Goal: Information Seeking & Learning: Learn about a topic

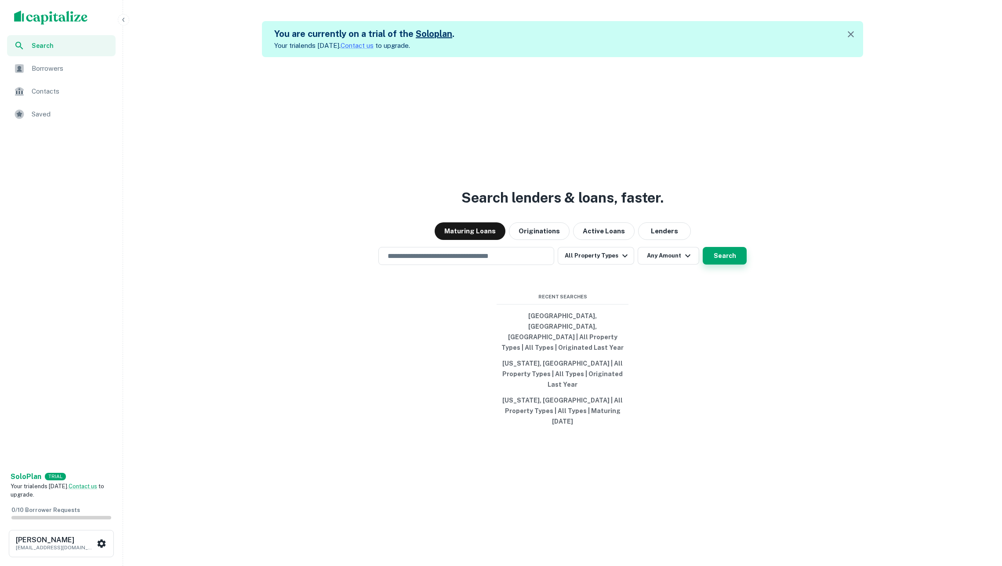
click at [724, 264] on button "Search" at bounding box center [724, 256] width 44 height 18
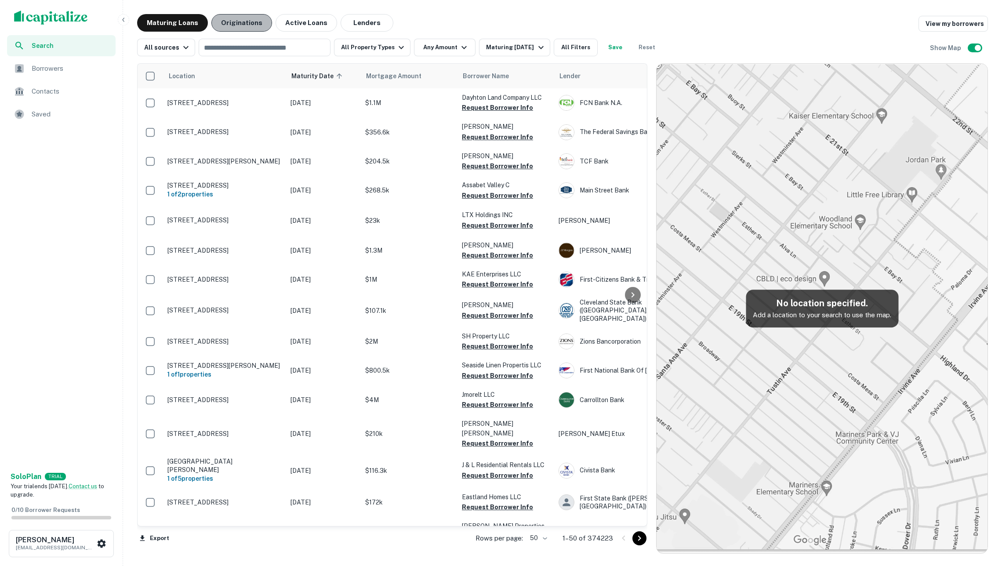
click at [244, 22] on button "Originations" at bounding box center [241, 23] width 61 height 18
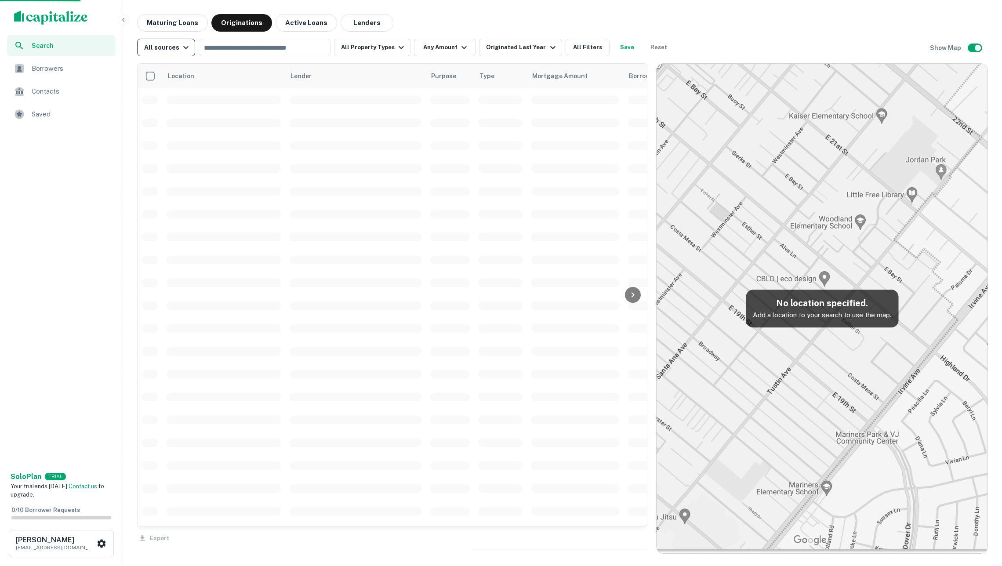
click at [188, 49] on icon "button" at bounding box center [186, 47] width 11 height 11
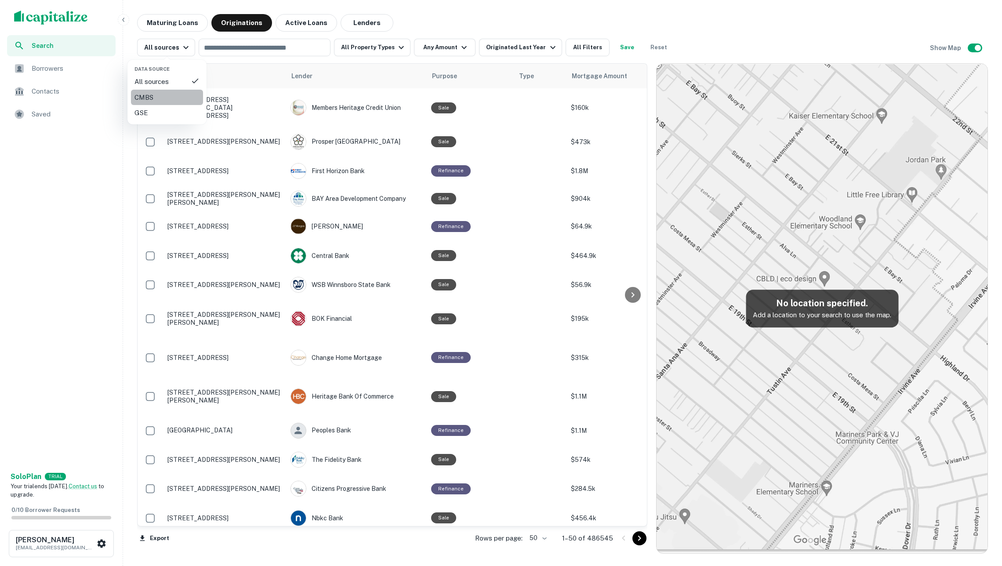
click at [163, 94] on div "CMBS" at bounding box center [166, 97] width 65 height 11
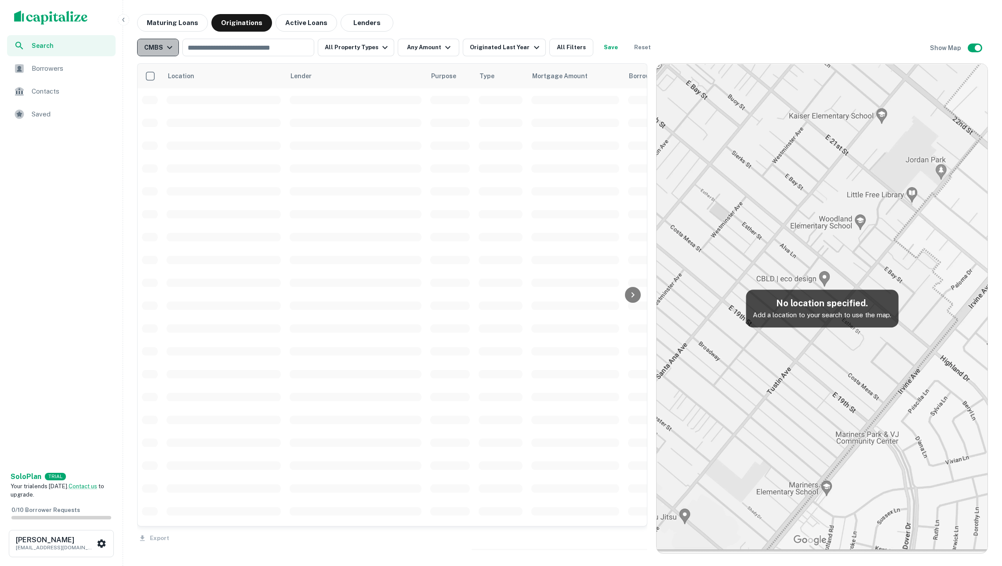
click at [158, 48] on div "CMBS" at bounding box center [159, 47] width 31 height 11
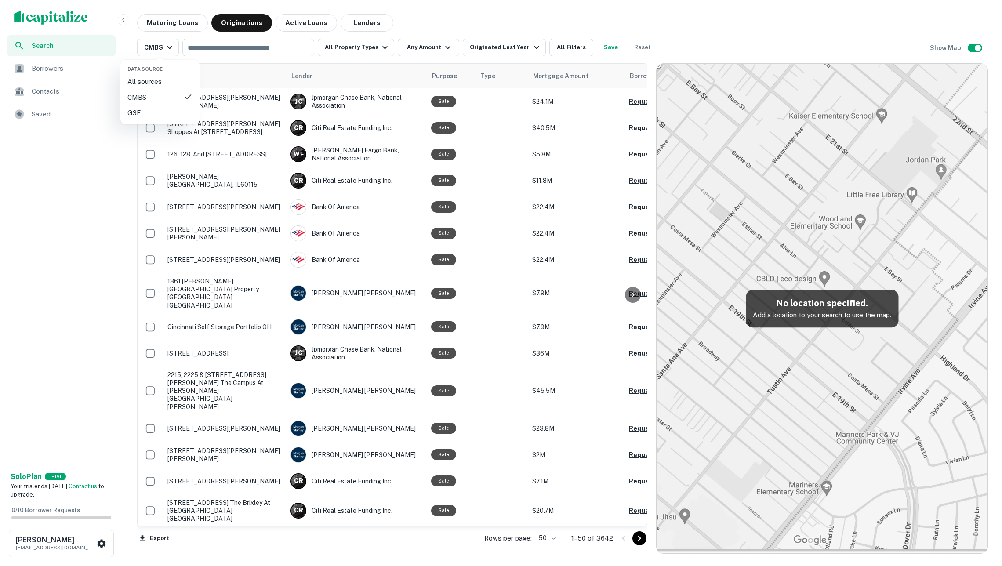
click at [159, 109] on div "GSE" at bounding box center [159, 113] width 65 height 11
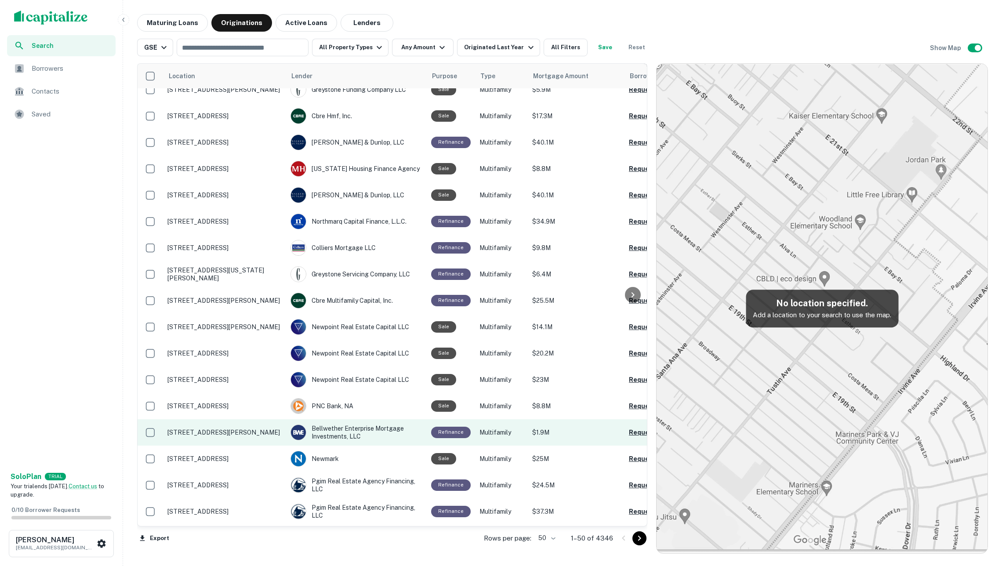
scroll to position [113, 0]
click at [211, 436] on p "2790 Sirhal Dr Meridian stratford place East Lansing, MI48823" at bounding box center [224, 432] width 114 height 8
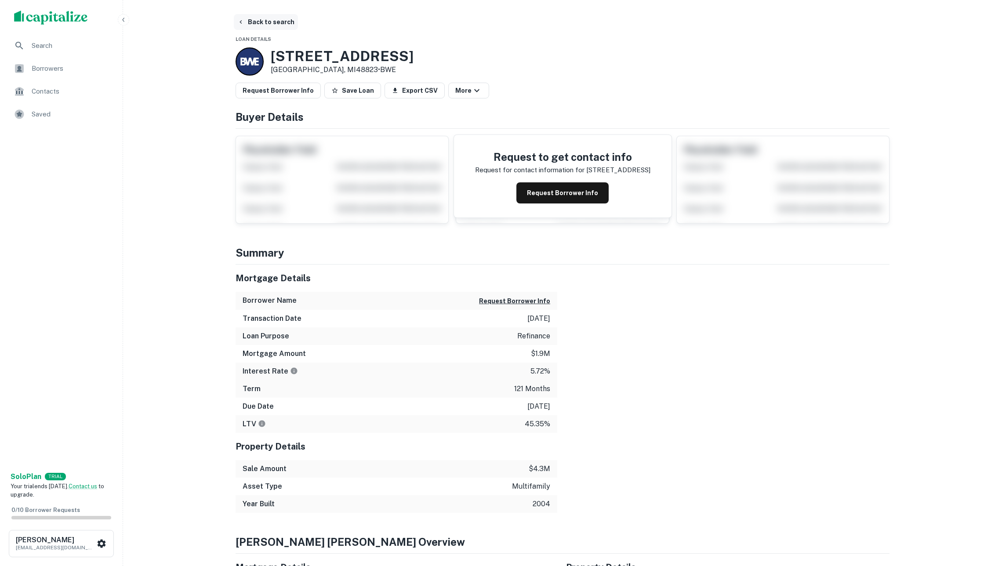
click at [266, 22] on button "Back to search" at bounding box center [266, 22] width 64 height 16
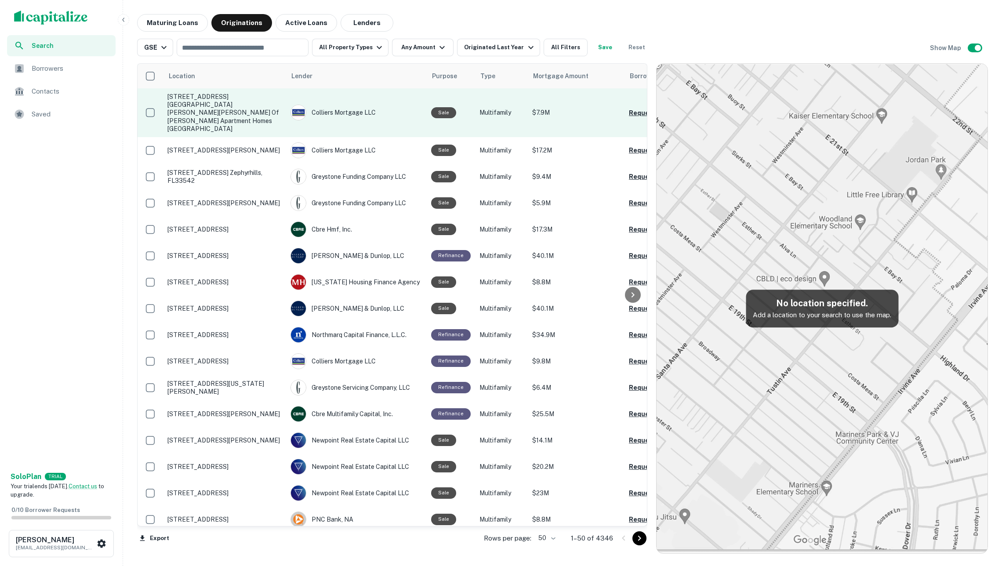
click at [259, 105] on p "4812 Waldemar St The woods of haltom apartment homes Haltom City, TX76117" at bounding box center [224, 113] width 114 height 40
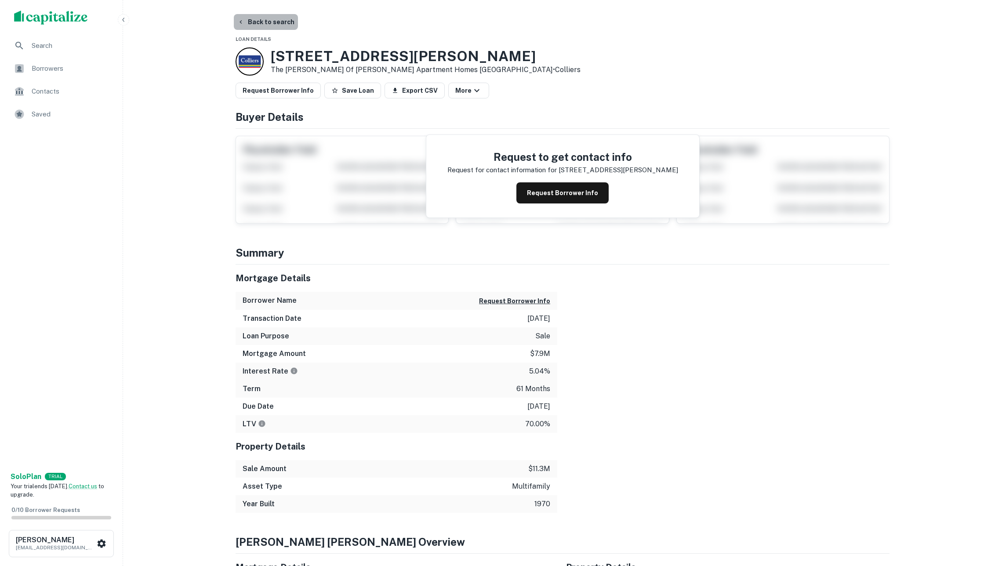
click at [257, 18] on button "Back to search" at bounding box center [266, 22] width 64 height 16
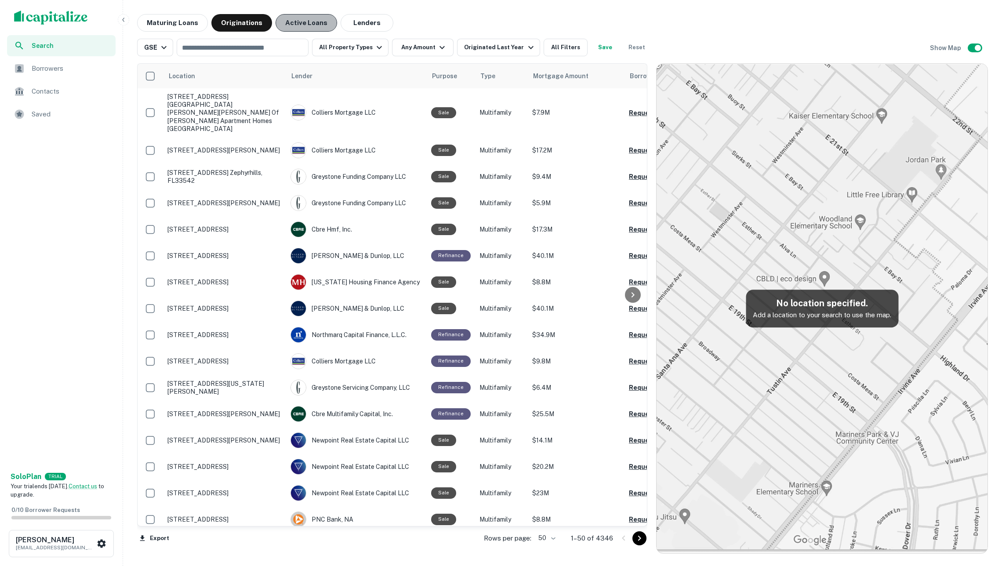
click at [317, 19] on button "Active Loans" at bounding box center [305, 23] width 61 height 18
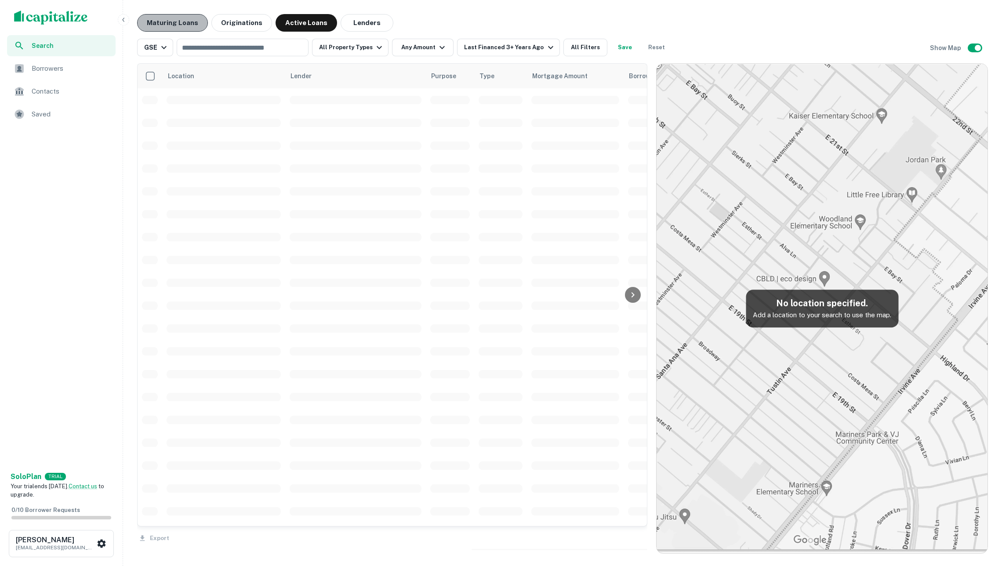
click at [191, 26] on button "Maturing Loans" at bounding box center [172, 23] width 71 height 18
